Goal: Task Accomplishment & Management: Use online tool/utility

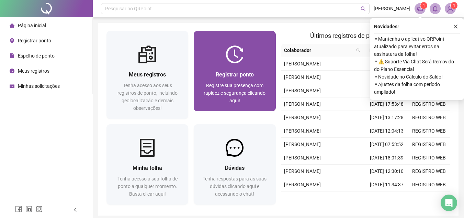
click at [266, 57] on div at bounding box center [235, 54] width 82 height 18
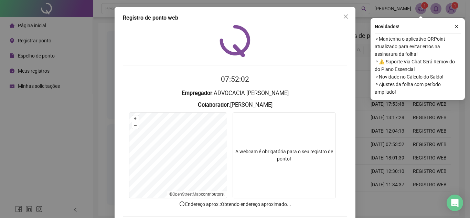
scroll to position [34, 0]
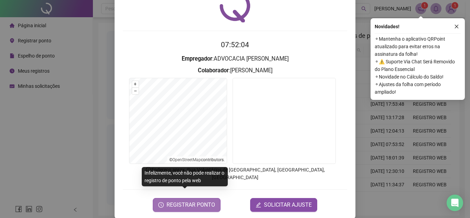
click at [183, 200] on span "REGISTRAR PONTO" at bounding box center [190, 204] width 48 height 8
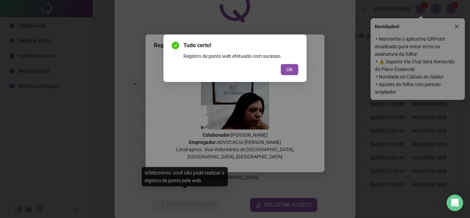
drag, startPoint x: 283, startPoint y: 74, endPoint x: 298, endPoint y: 85, distance: 19.0
click at [283, 74] on button "OK" at bounding box center [290, 69] width 18 height 11
